Goal: Task Accomplishment & Management: Complete application form

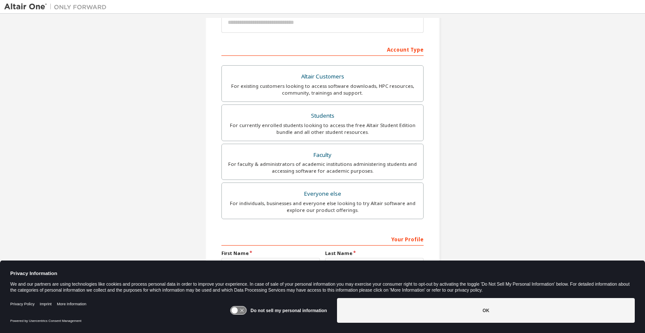
scroll to position [115, 0]
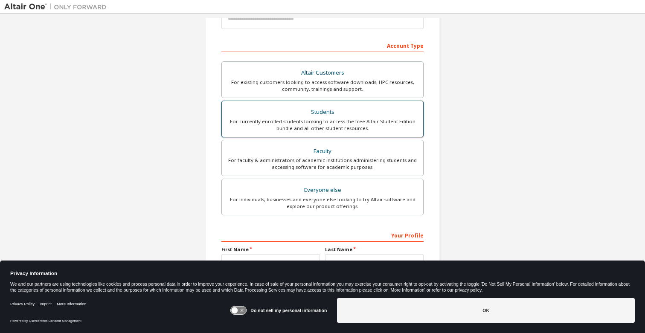
click at [321, 110] on div "Students" at bounding box center [322, 112] width 191 height 12
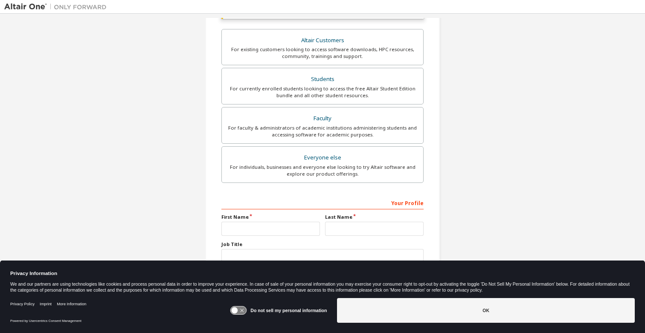
scroll to position [188, 0]
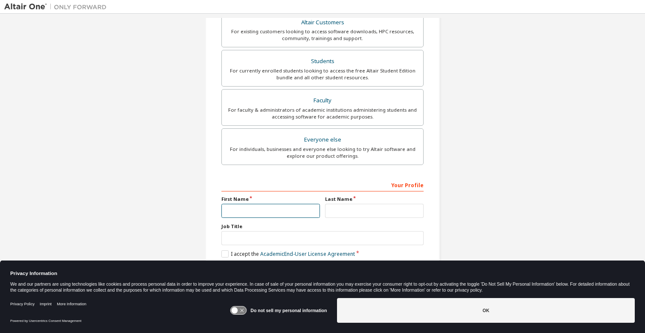
click at [271, 213] on input "text" at bounding box center [271, 211] width 99 height 14
click at [292, 256] on link "Academic End-User License Agreement" at bounding box center [307, 254] width 95 height 7
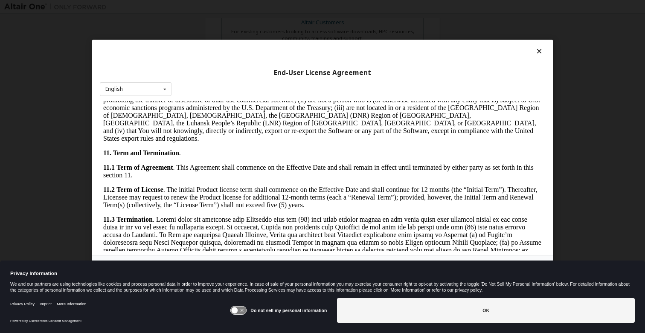
scroll to position [1407, 0]
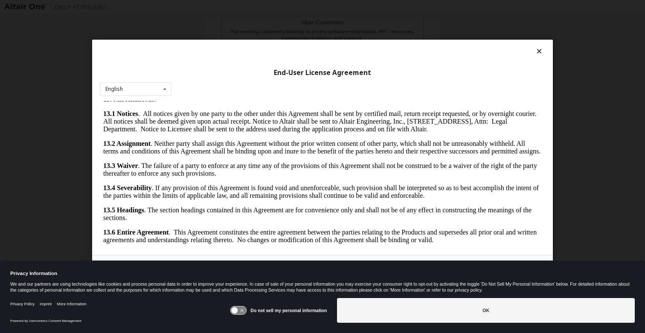
click at [537, 50] on icon at bounding box center [539, 51] width 9 height 8
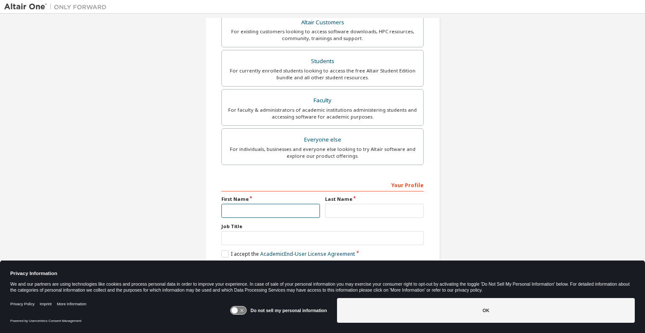
click at [245, 211] on input "text" at bounding box center [271, 211] width 99 height 14
type input "******"
click at [358, 210] on input "text" at bounding box center [374, 211] width 99 height 14
type input "*******"
click at [222, 253] on label "I accept the Academic End-User License Agreement" at bounding box center [289, 254] width 134 height 7
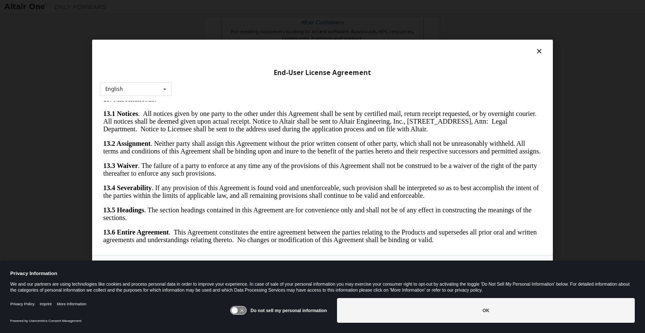
scroll to position [6, 0]
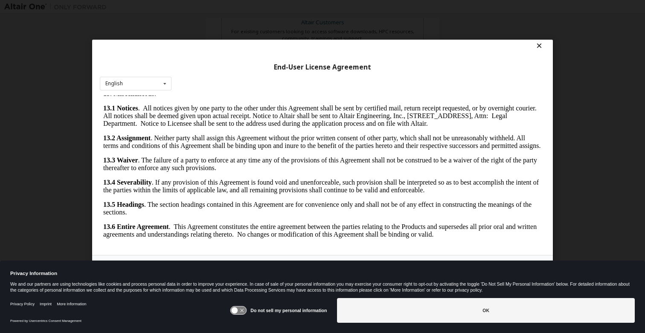
click at [537, 47] on icon at bounding box center [539, 46] width 9 height 8
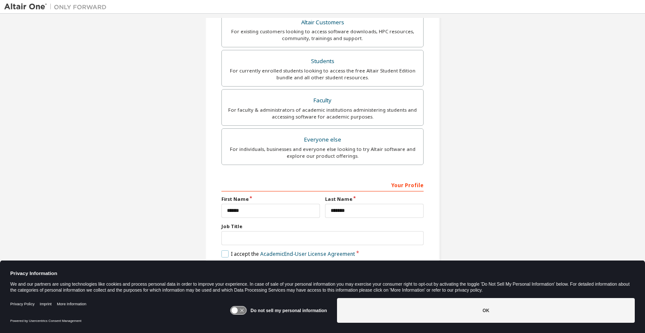
click at [225, 256] on label "I accept the Academic End-User License Agreement" at bounding box center [289, 254] width 134 height 7
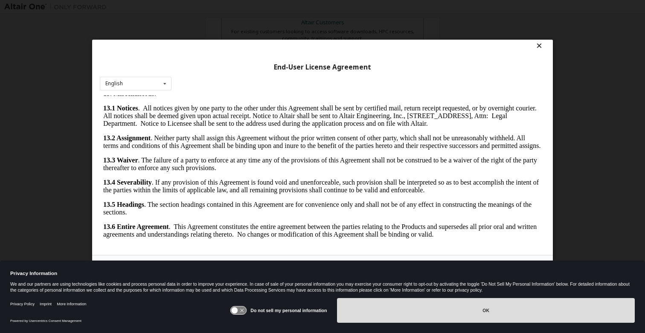
click at [436, 306] on button "OK" at bounding box center [486, 310] width 298 height 25
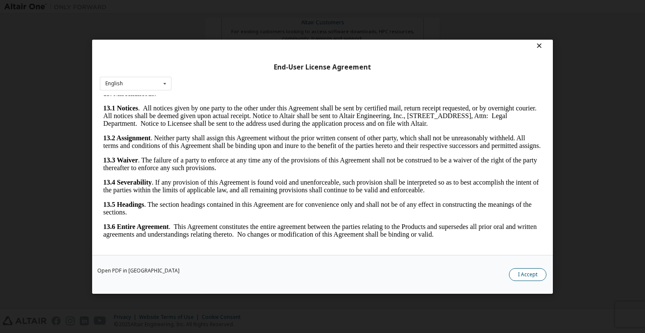
click at [526, 275] on button "I Accept" at bounding box center [528, 274] width 38 height 13
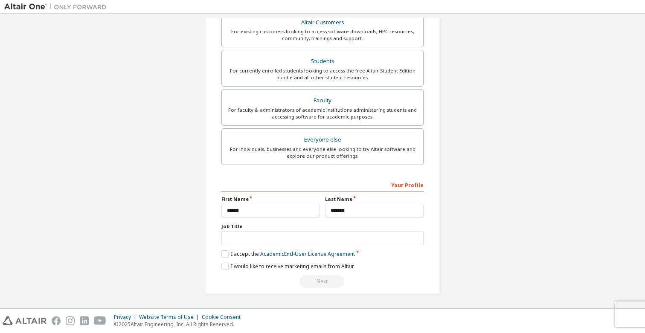
click at [353, 282] on div "Next" at bounding box center [323, 281] width 202 height 13
click at [297, 243] on input "text" at bounding box center [323, 238] width 202 height 14
click at [316, 284] on div "Next" at bounding box center [323, 281] width 202 height 13
click at [222, 268] on label "I would like to receive marketing emails from Altair" at bounding box center [288, 266] width 133 height 7
click at [223, 268] on label "I would like to receive marketing emails from Altair" at bounding box center [288, 266] width 133 height 7
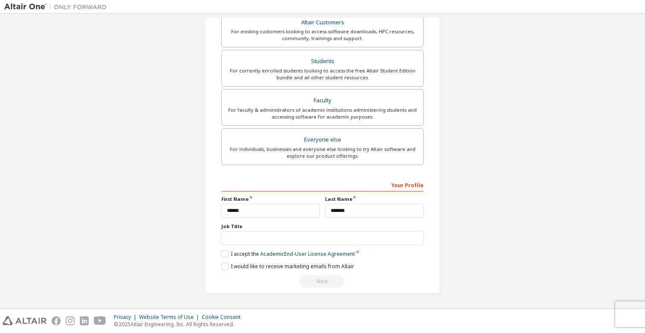
click at [313, 280] on div "Next" at bounding box center [323, 281] width 202 height 13
click at [278, 239] on input "text" at bounding box center [323, 238] width 202 height 14
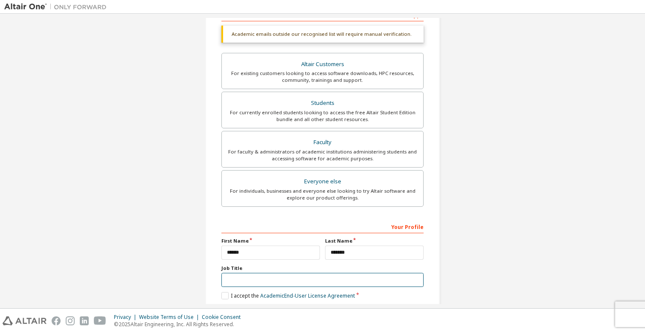
scroll to position [188, 0]
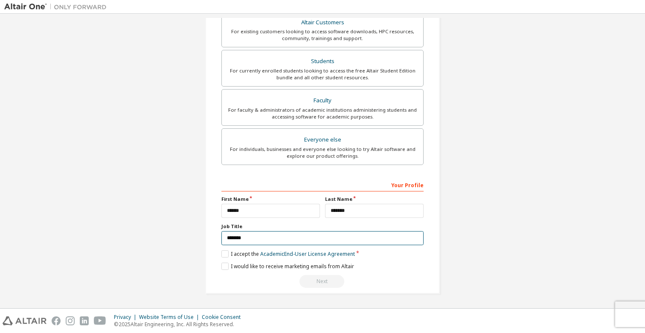
type input "*******"
click at [481, 271] on div "Create an Altair One Account For Free Trials, Licenses, Downloads, Learning & D…" at bounding box center [322, 67] width 637 height 474
click at [376, 209] on input "*******" at bounding box center [374, 211] width 99 height 14
click at [333, 280] on div "Next" at bounding box center [323, 281] width 202 height 13
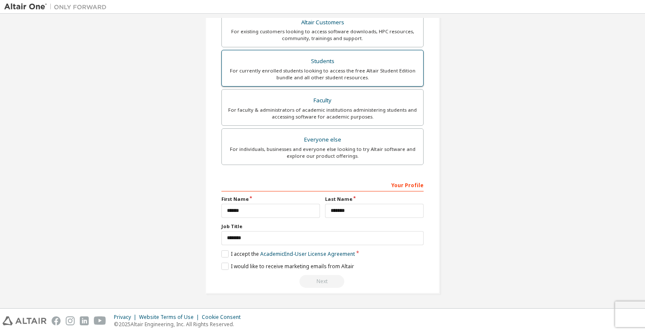
click at [366, 64] on div "Students" at bounding box center [322, 61] width 191 height 12
click at [321, 63] on div "Students" at bounding box center [322, 61] width 191 height 12
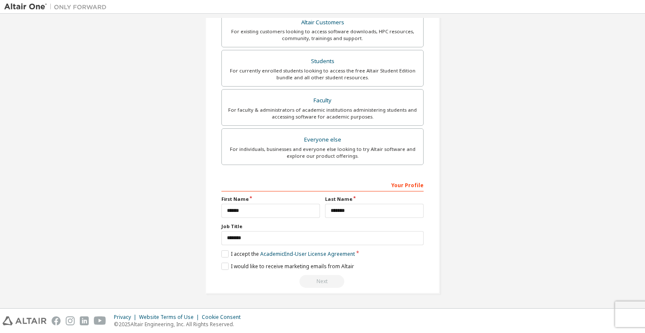
click at [330, 286] on div "Next" at bounding box center [323, 281] width 202 height 13
drag, startPoint x: 291, startPoint y: 245, endPoint x: 171, endPoint y: 232, distance: 121.1
click at [171, 232] on div "Create an Altair One Account For Free Trials, Licenses, Downloads, Learning & D…" at bounding box center [322, 67] width 637 height 474
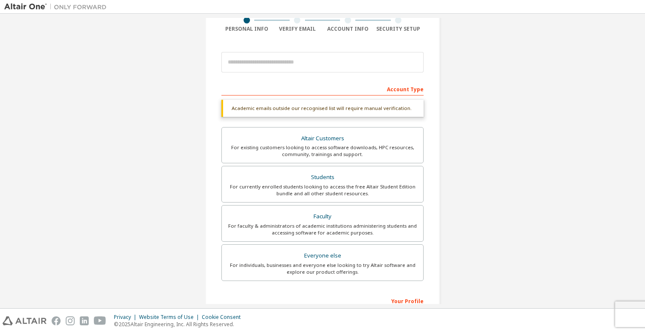
scroll to position [0, 0]
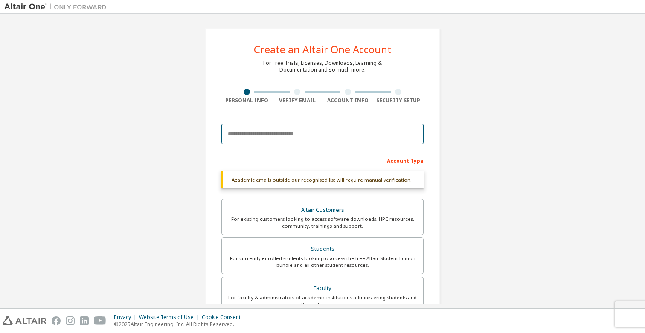
click at [242, 132] on input "email" at bounding box center [323, 134] width 202 height 20
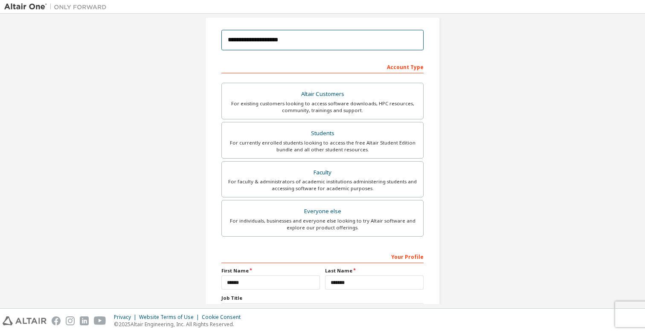
scroll to position [166, 0]
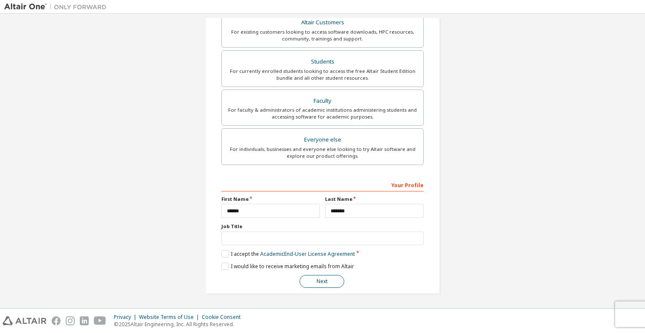
type input "**********"
click at [323, 280] on button "Next" at bounding box center [322, 281] width 45 height 13
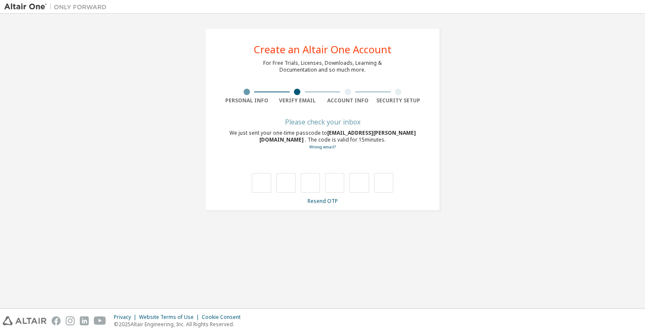
scroll to position [0, 0]
type input "*"
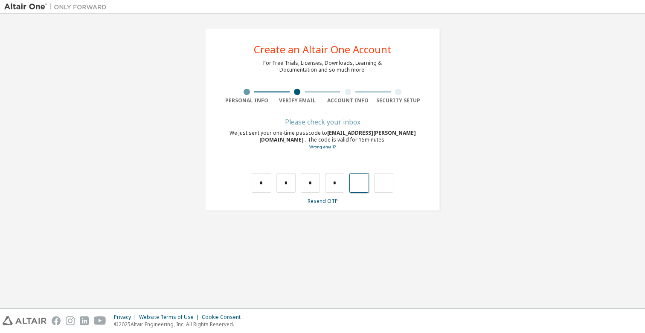
type input "*"
